Goal: Task Accomplishment & Management: Use online tool/utility

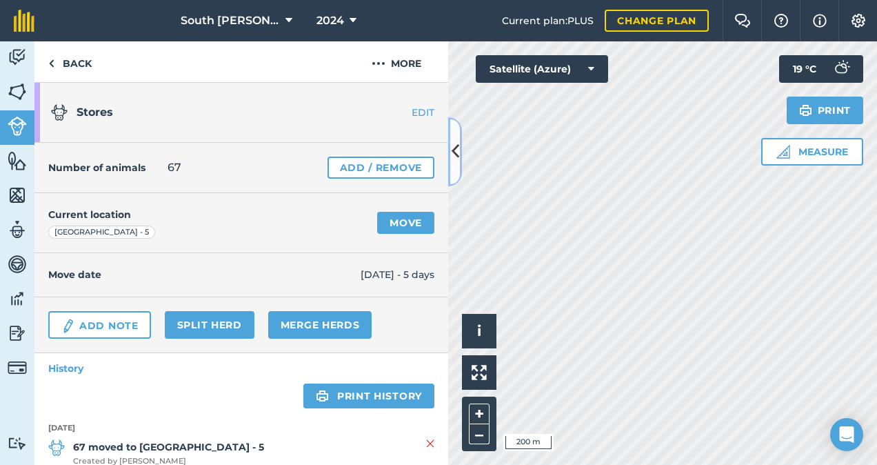
click at [454, 153] on icon at bounding box center [456, 151] width 8 height 24
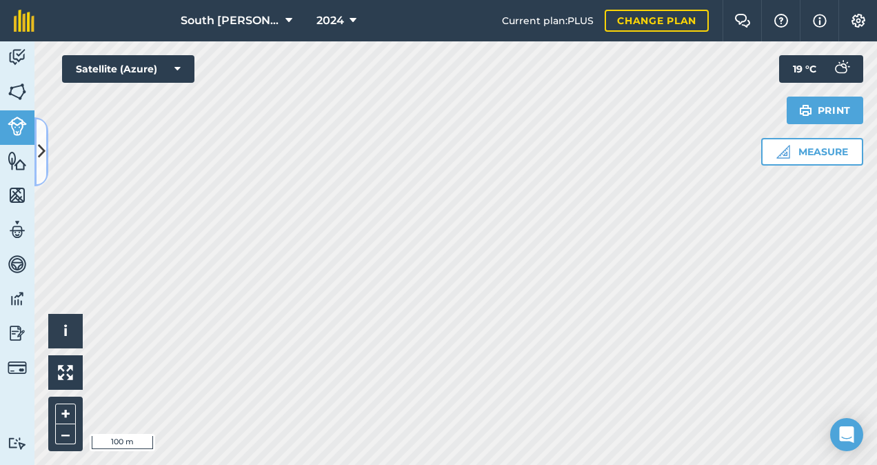
click at [37, 148] on button at bounding box center [41, 151] width 14 height 69
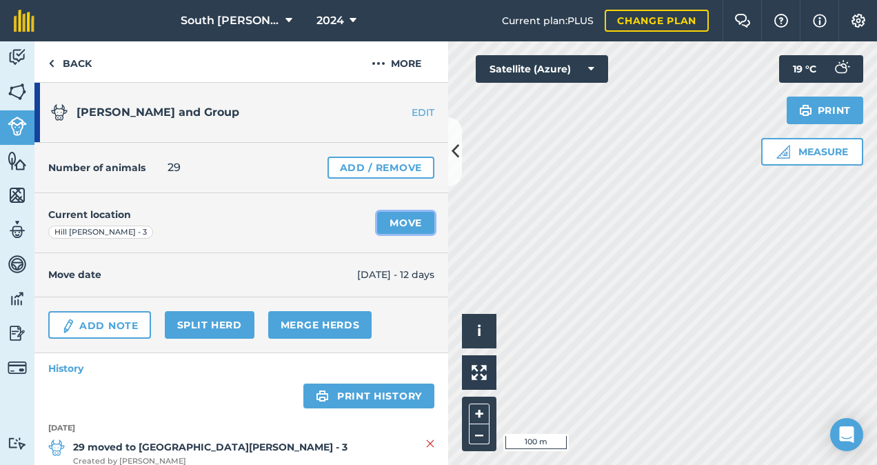
click at [407, 223] on link "Move" at bounding box center [405, 223] width 57 height 22
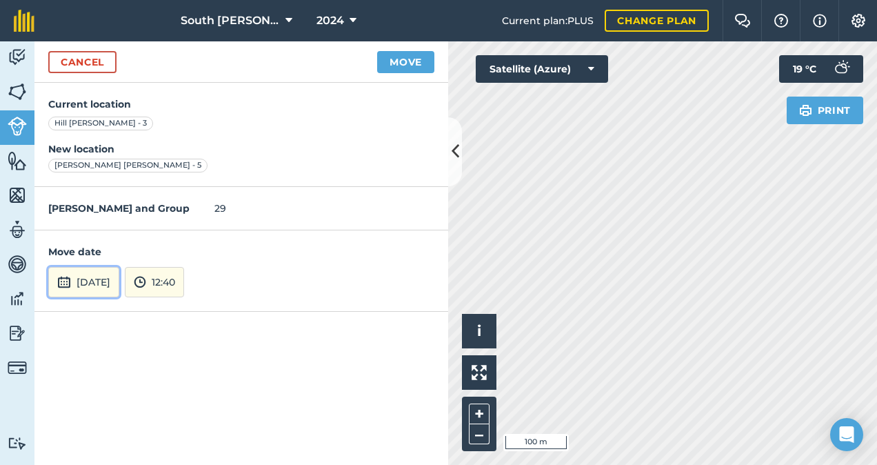
click at [112, 276] on button "8th Sep 2025" at bounding box center [83, 282] width 71 height 30
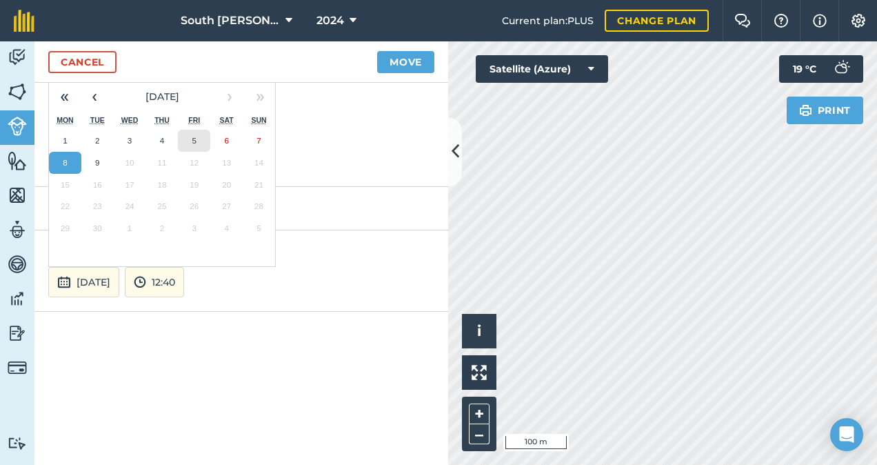
click at [197, 137] on button "5" at bounding box center [194, 141] width 32 height 22
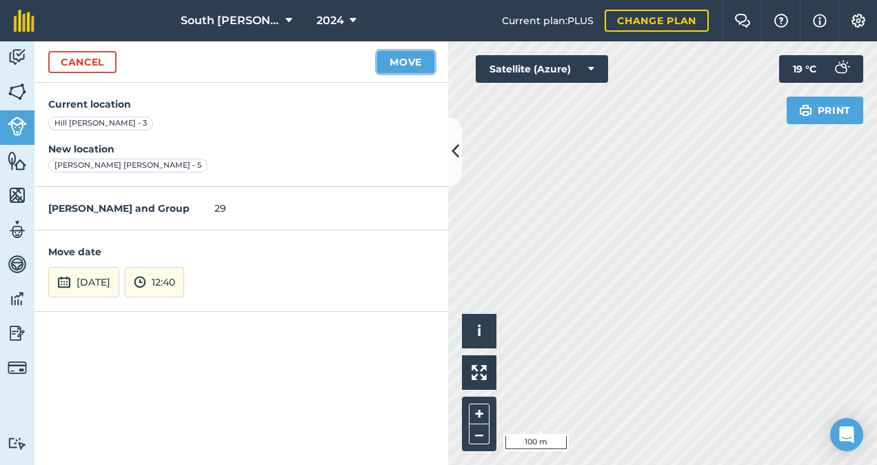
click at [411, 62] on button "Move" at bounding box center [405, 62] width 57 height 22
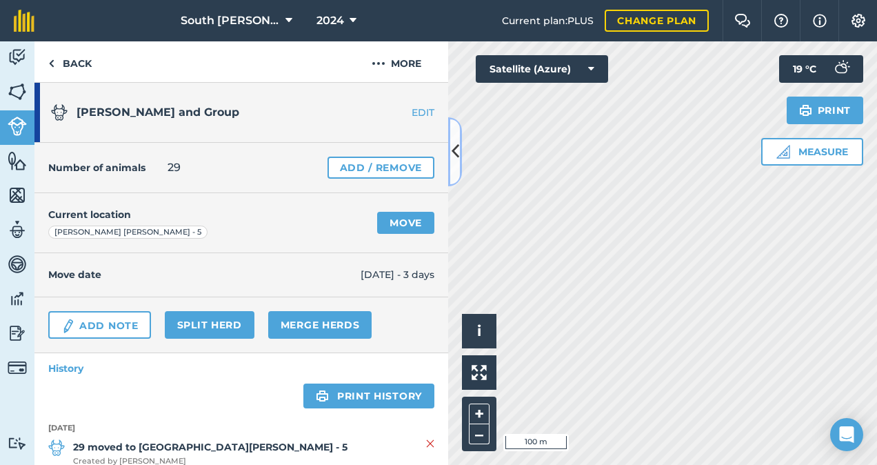
click at [454, 147] on icon at bounding box center [456, 151] width 8 height 24
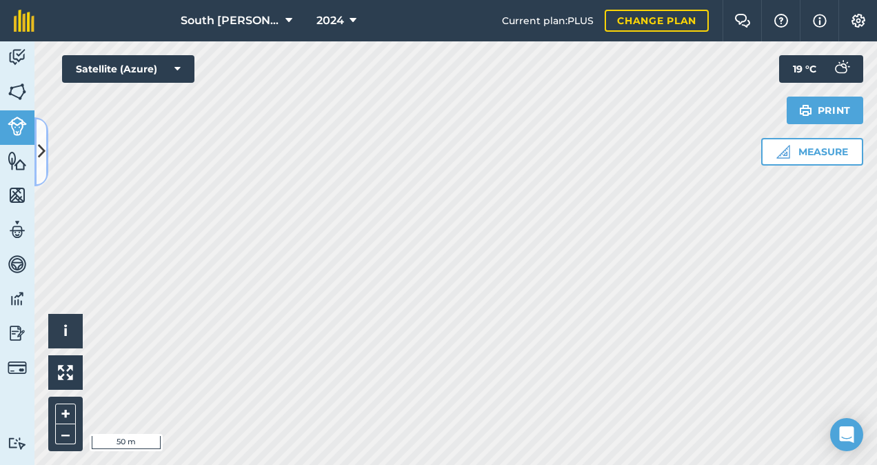
click at [42, 150] on icon at bounding box center [42, 151] width 8 height 24
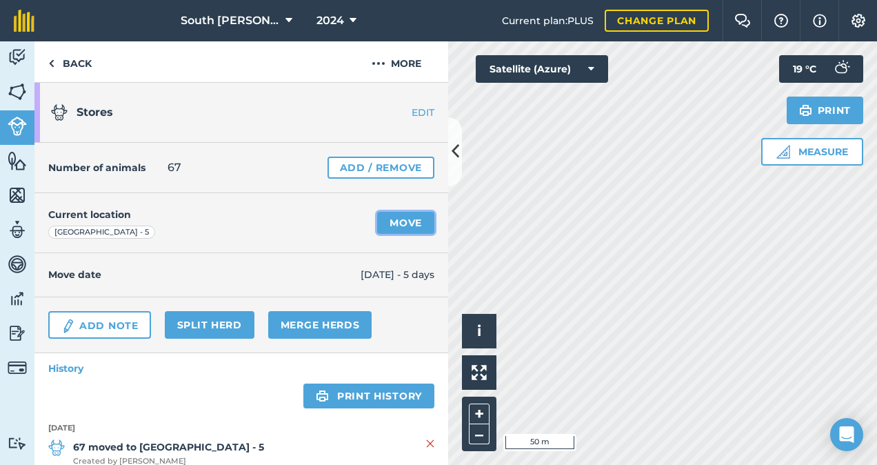
click at [404, 219] on link "Move" at bounding box center [405, 223] width 57 height 22
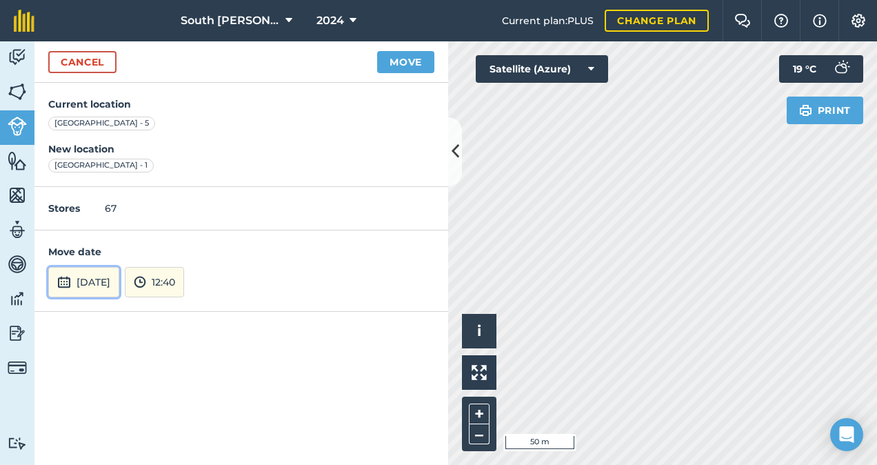
click at [101, 286] on button "8th Sep 2025" at bounding box center [83, 282] width 71 height 30
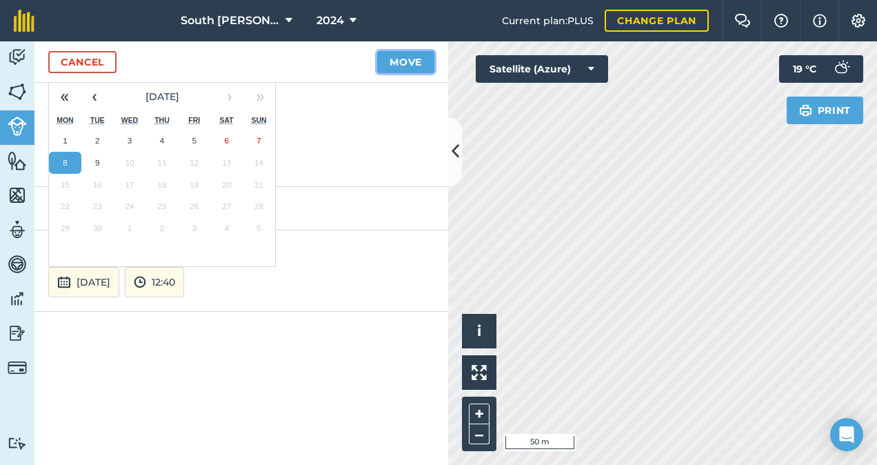
click at [407, 52] on button "Move" at bounding box center [405, 62] width 57 height 22
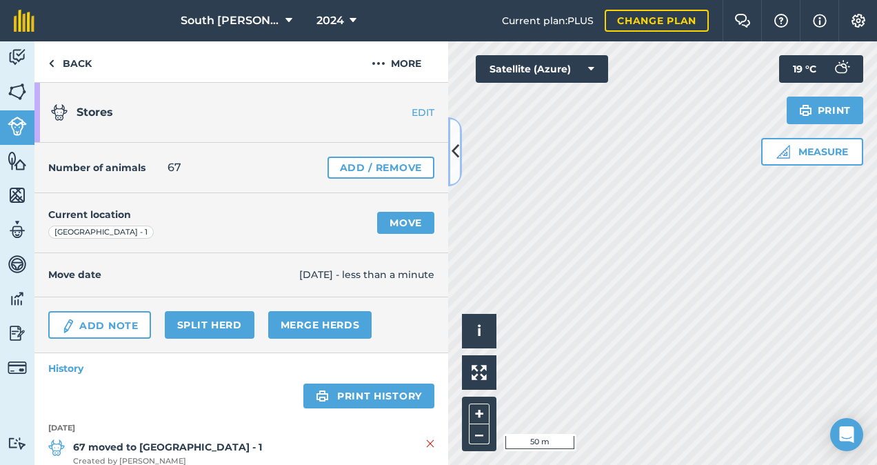
click at [457, 148] on icon at bounding box center [456, 151] width 8 height 24
